Goal: Transaction & Acquisition: Purchase product/service

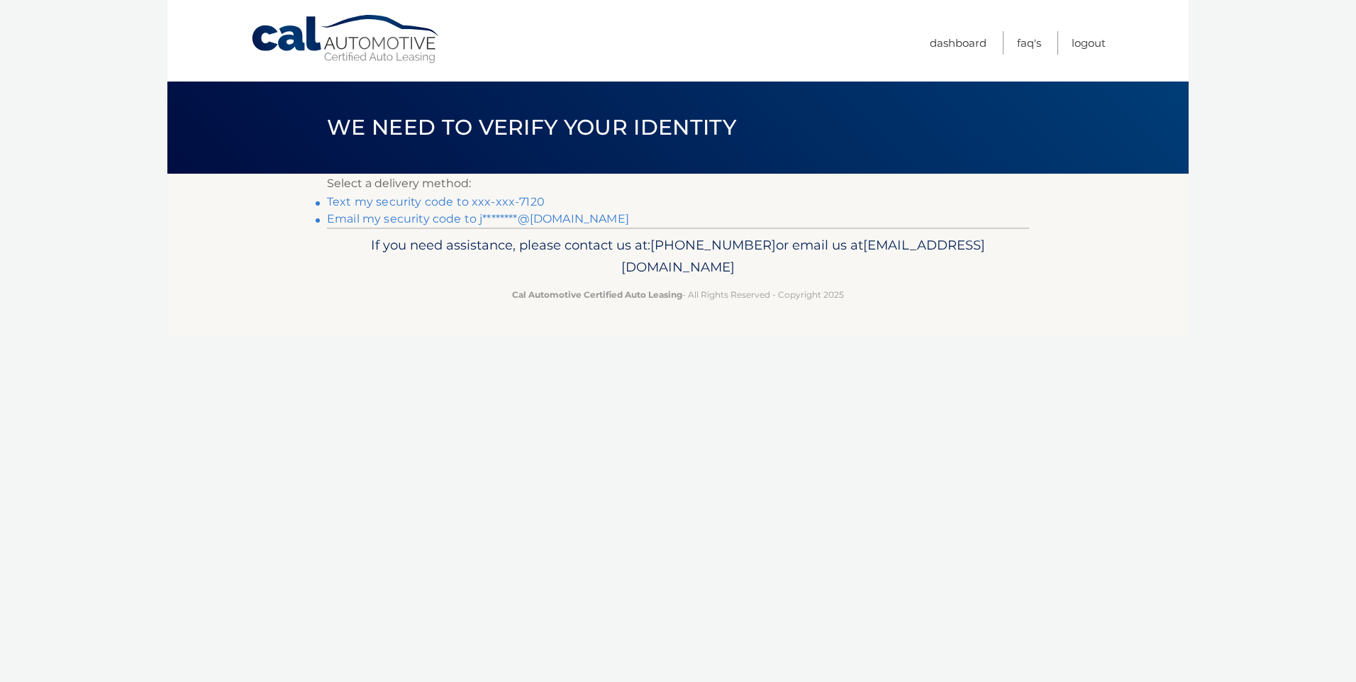
click at [431, 197] on link "Text my security code to xxx-xxx-7120" at bounding box center [436, 201] width 218 height 13
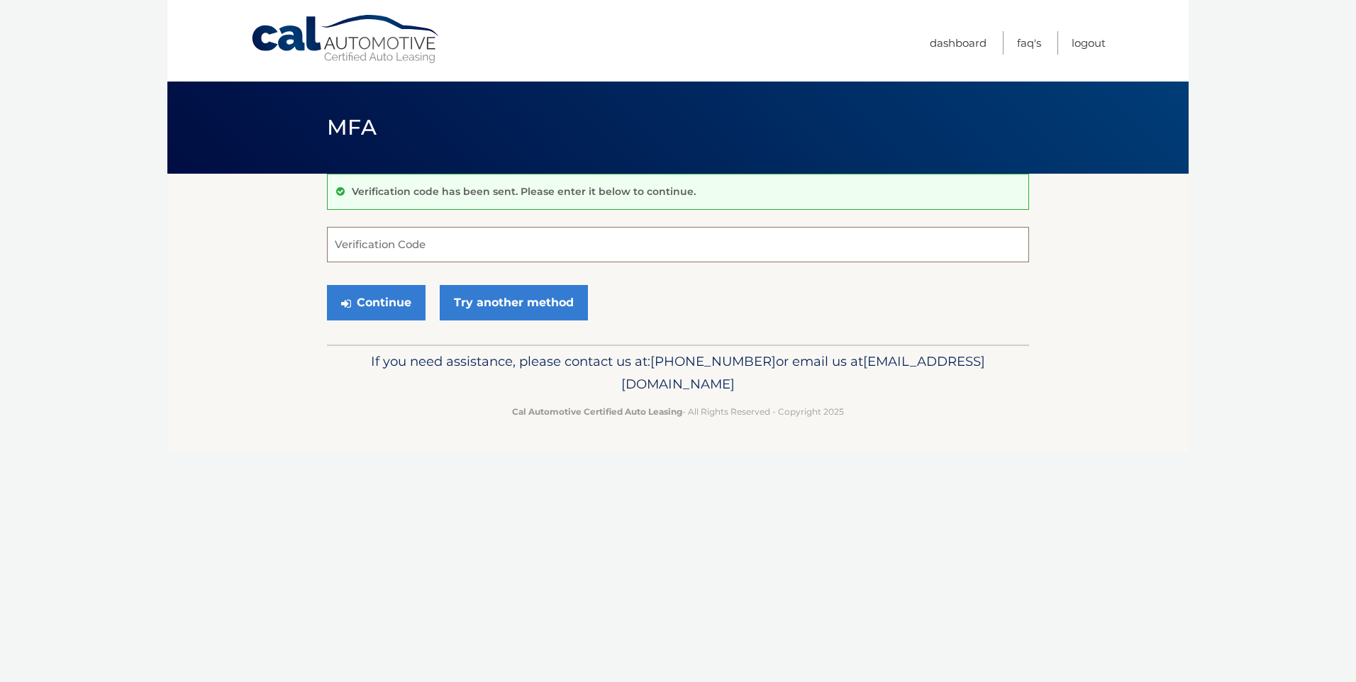
click at [394, 245] on input "Verification Code" at bounding box center [678, 244] width 702 height 35
type input "047712"
click at [366, 315] on button "Continue" at bounding box center [376, 302] width 99 height 35
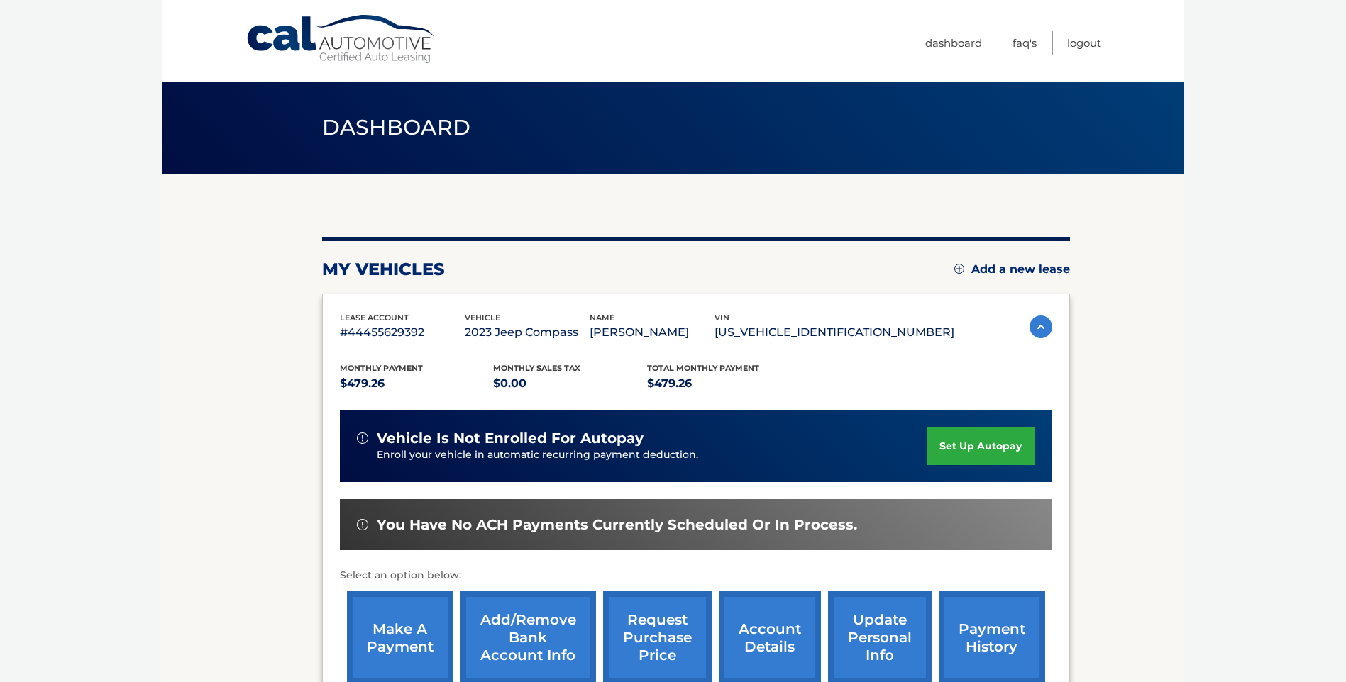
click at [379, 643] on link "make a payment" at bounding box center [400, 638] width 106 height 93
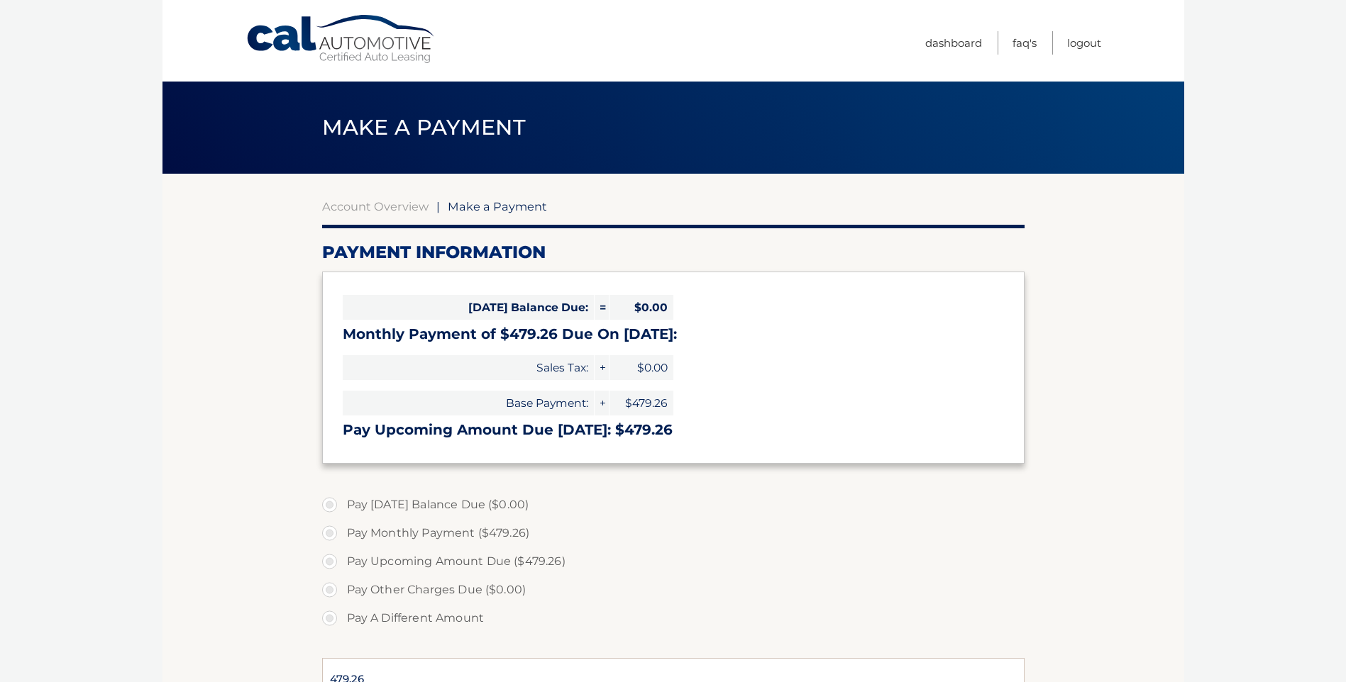
select select "ZTRjMGMzZGEtOTE2YS00ZmJjLTkwNTYtZTYxZThkOWIyMmM1"
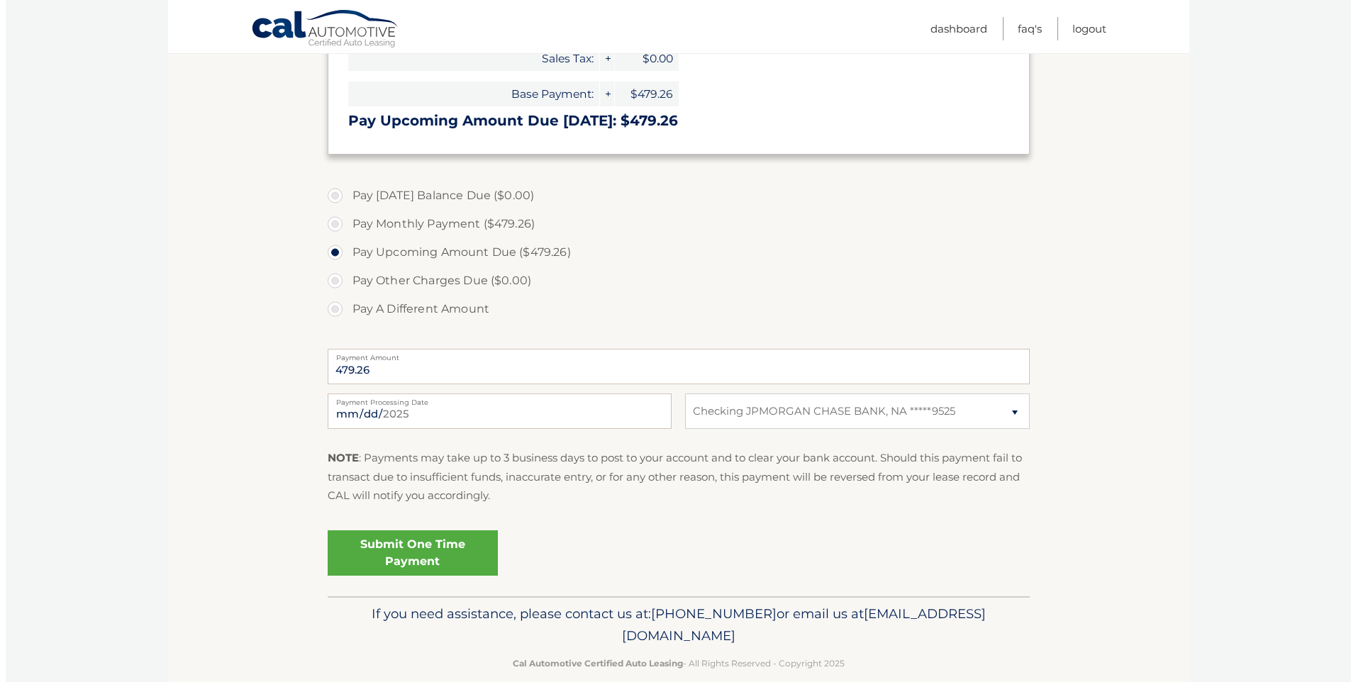
scroll to position [331, 0]
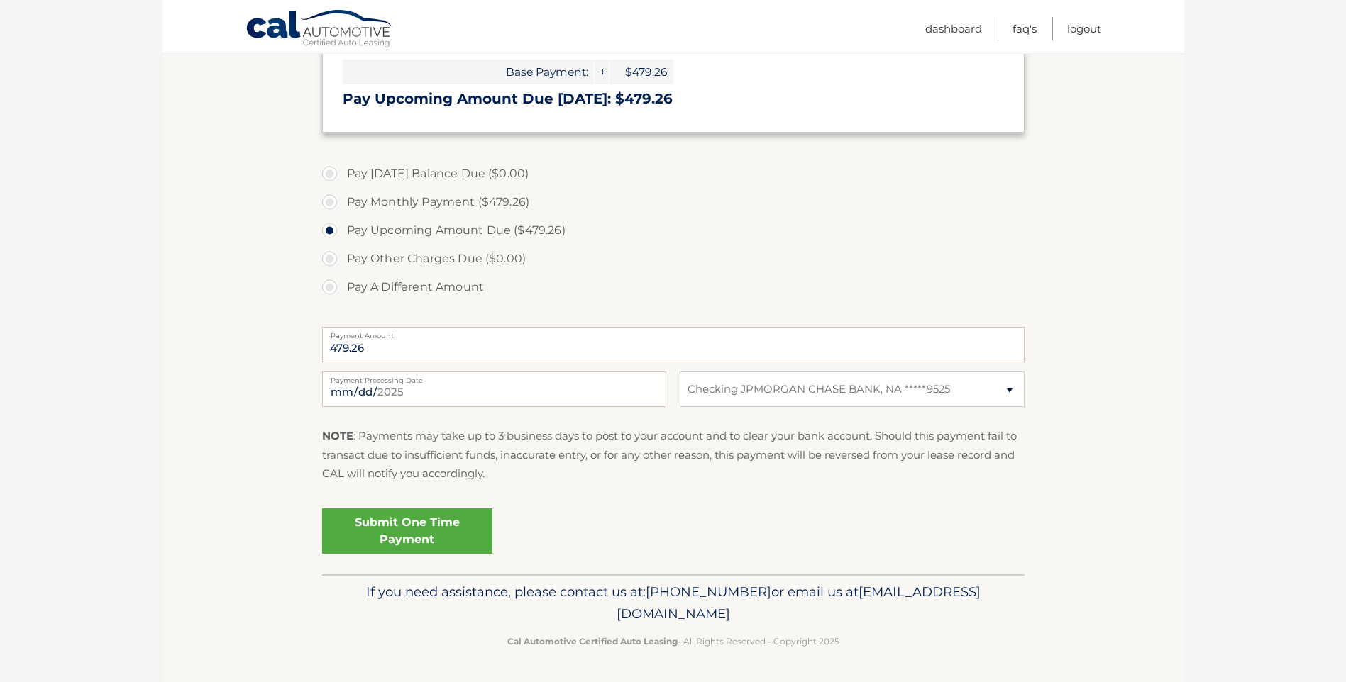
click at [419, 523] on link "Submit One Time Payment" at bounding box center [407, 531] width 170 height 45
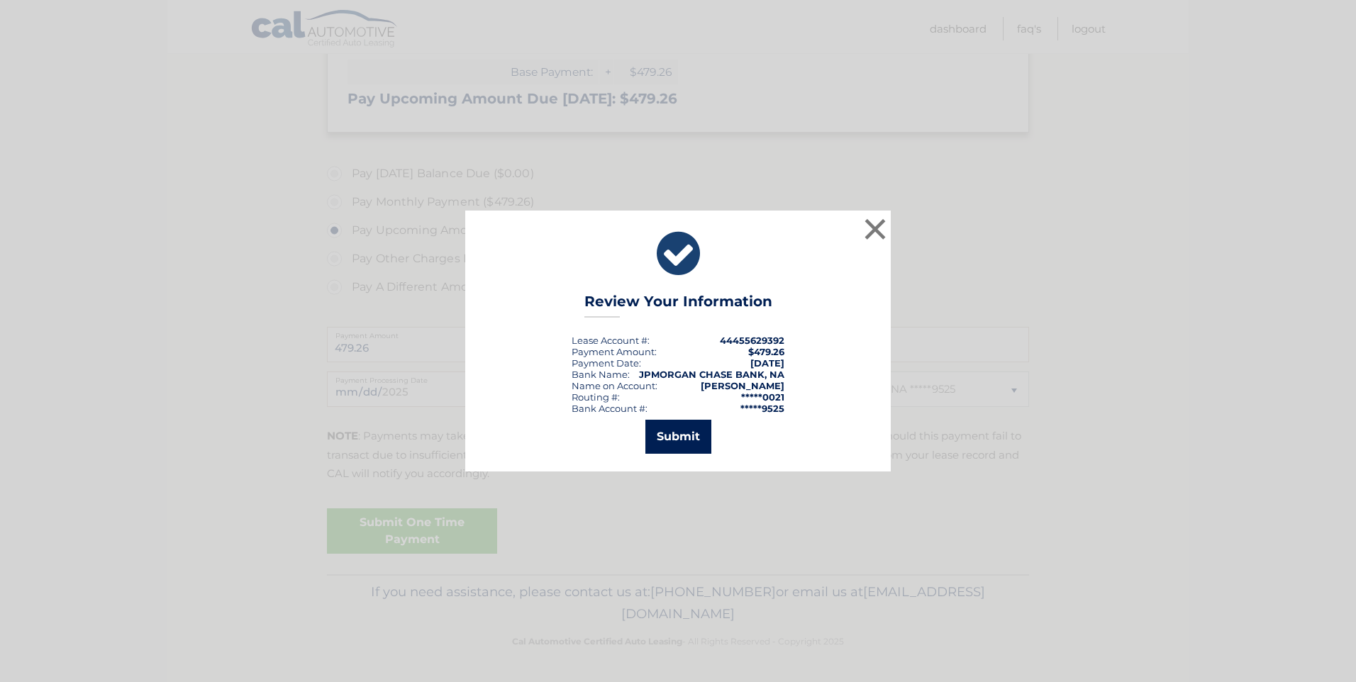
click at [692, 441] on button "Submit" at bounding box center [679, 437] width 66 height 34
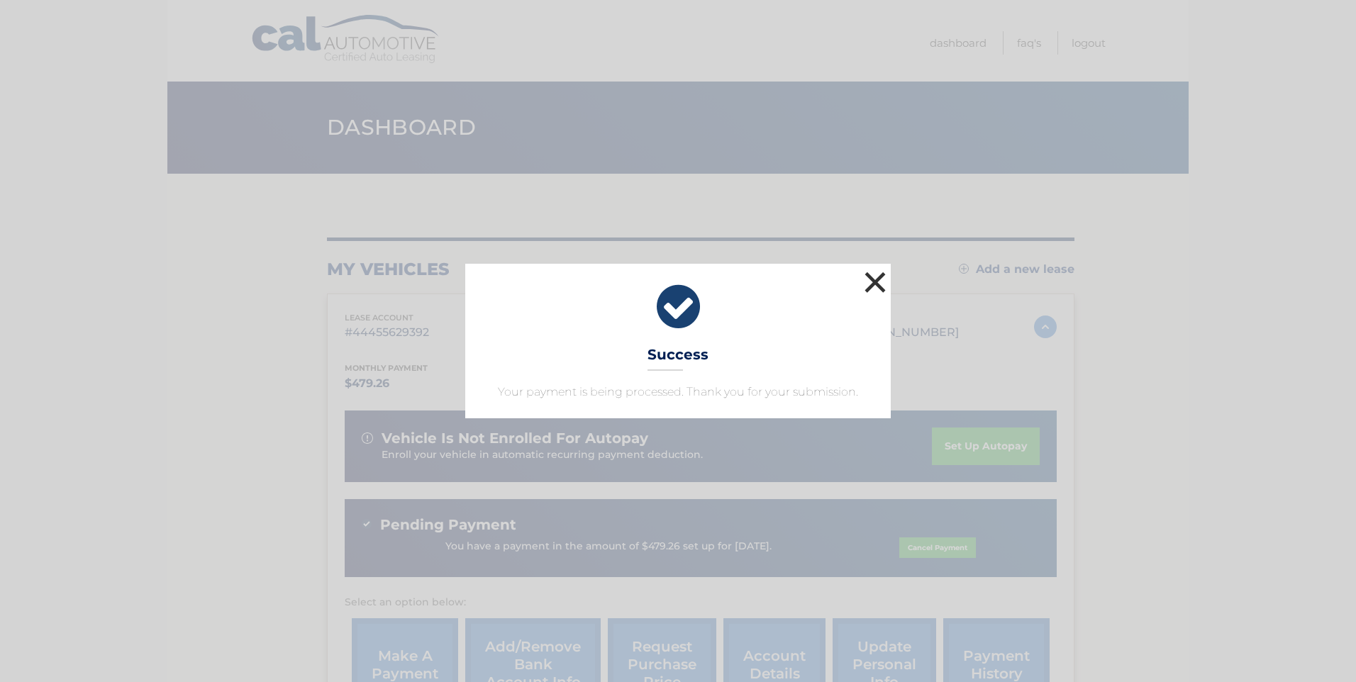
click at [871, 284] on button "×" at bounding box center [875, 282] width 28 height 28
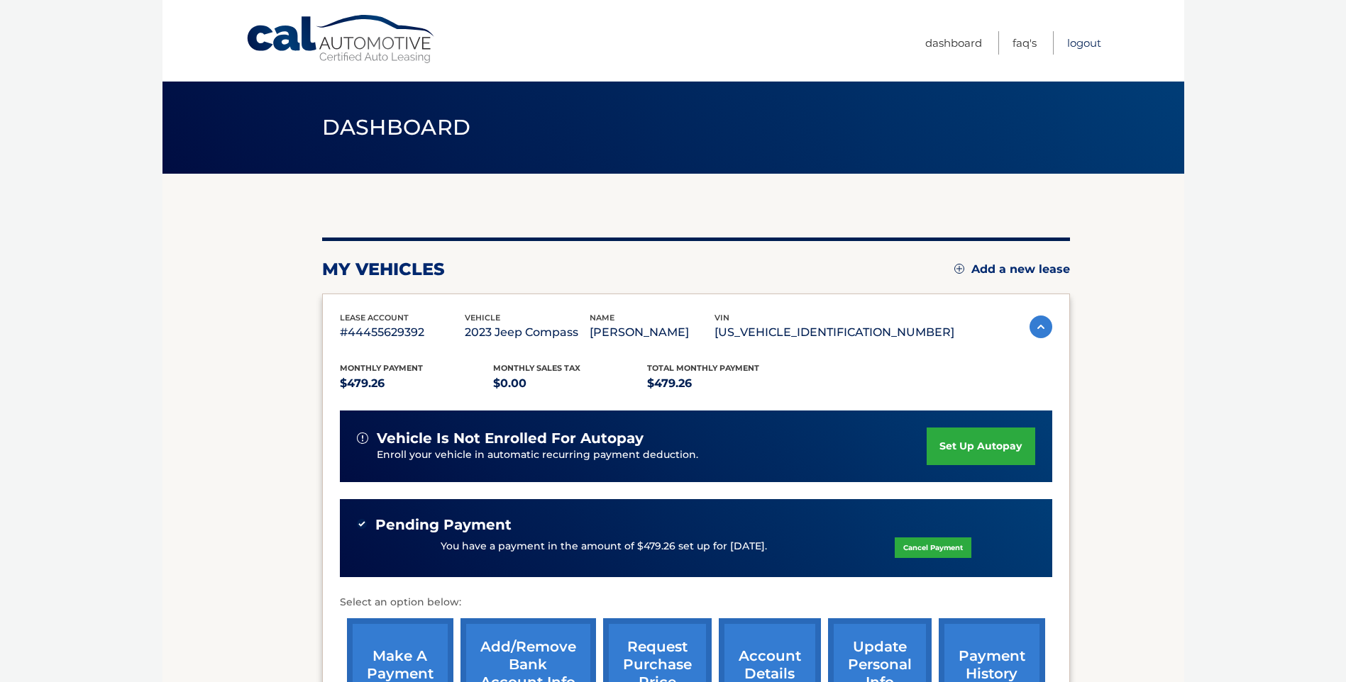
click at [1078, 41] on link "Logout" at bounding box center [1084, 42] width 34 height 23
